Goal: Information Seeking & Learning: Learn about a topic

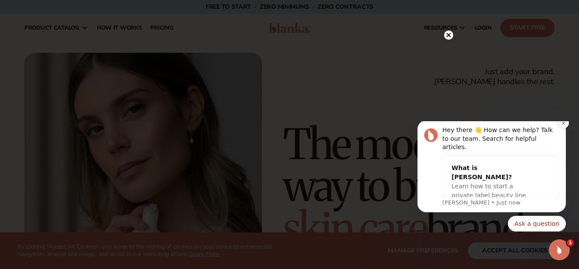
click at [564, 126] on icon "Dismiss notification" at bounding box center [563, 123] width 5 height 5
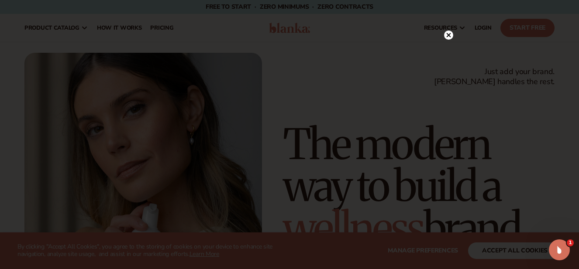
click at [450, 36] on icon at bounding box center [449, 35] width 4 height 4
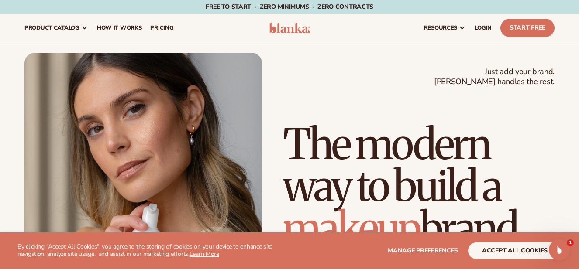
click at [373, 32] on div "resources connect your store" at bounding box center [439, 28] width 240 height 28
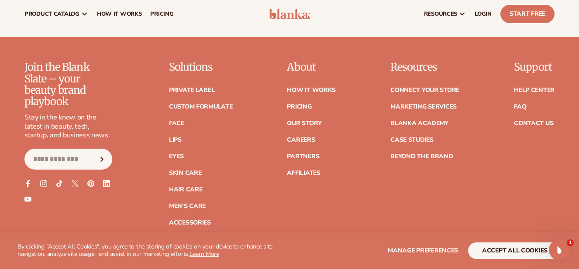
scroll to position [3417, 0]
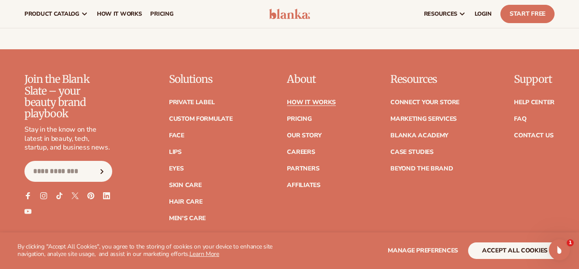
click at [312, 100] on link "How It Works" at bounding box center [311, 103] width 49 height 6
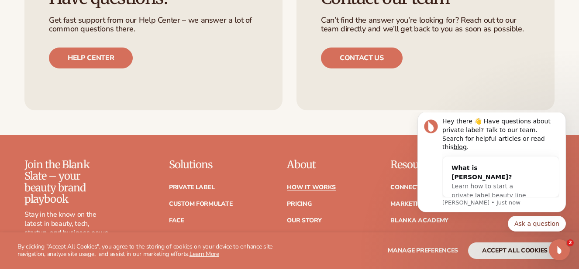
scroll to position [1862, 0]
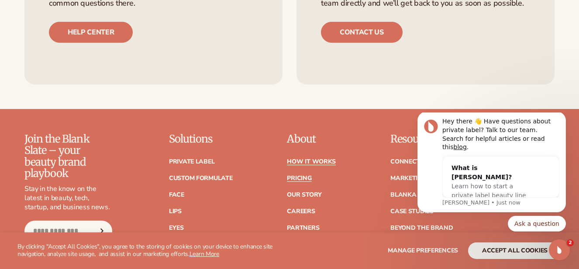
click at [298, 176] on link "Pricing" at bounding box center [299, 179] width 24 height 6
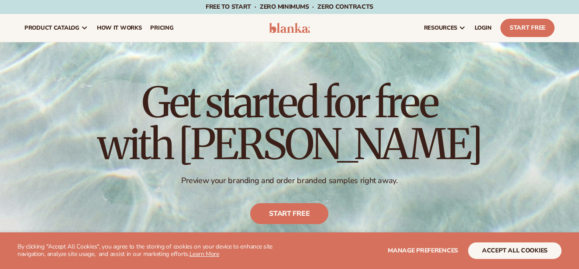
click at [447, 210] on div "Get started for free with Blanka Preview your branding and order branded sample…" at bounding box center [289, 152] width 579 height 221
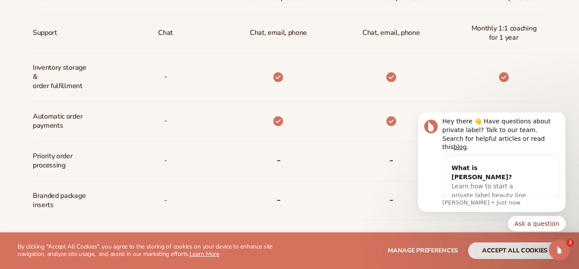
scroll to position [507, 0]
